Goal: Task Accomplishment & Management: Complete application form

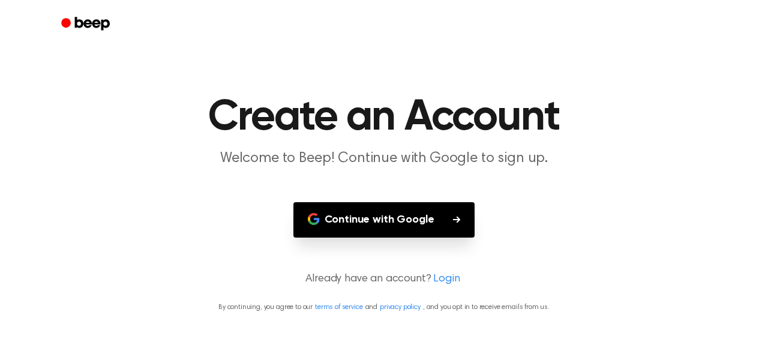
click at [350, 218] on button "Continue with Google" at bounding box center [384, 219] width 182 height 35
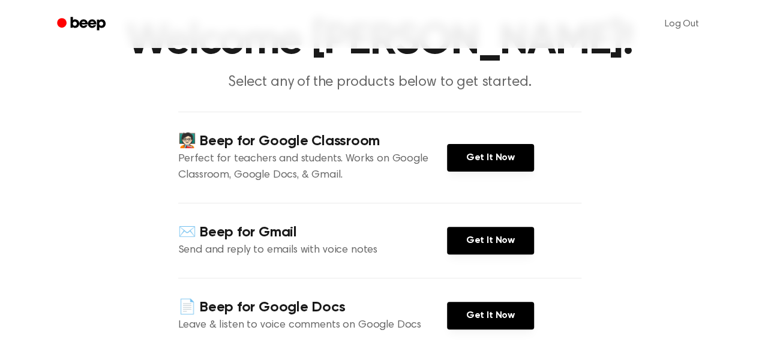
scroll to position [75, 0]
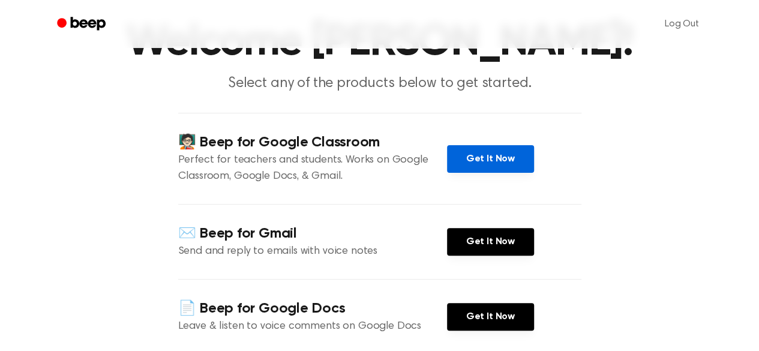
click at [481, 149] on link "Get It Now" at bounding box center [490, 159] width 87 height 28
